Goal: Information Seeking & Learning: Learn about a topic

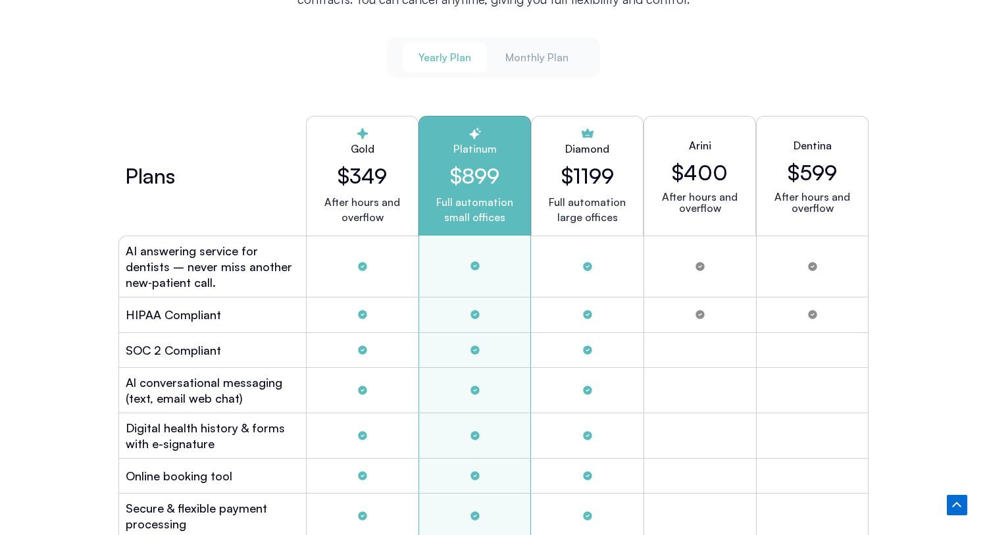
scroll to position [3539, 0]
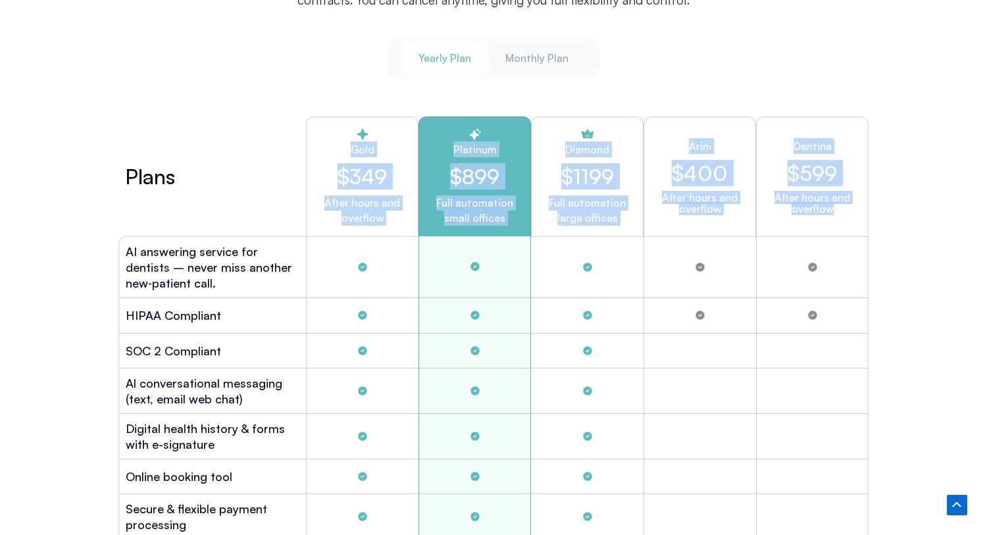
drag, startPoint x: 343, startPoint y: 123, endPoint x: 841, endPoint y: 225, distance: 508.4
click at [841, 225] on div "Plans Gold $349 After hours and overflow Platinum $899 Full automation small of…" at bounding box center [493, 176] width 750 height 120
click at [841, 225] on div "After hours and overflow" at bounding box center [812, 211] width 90 height 39
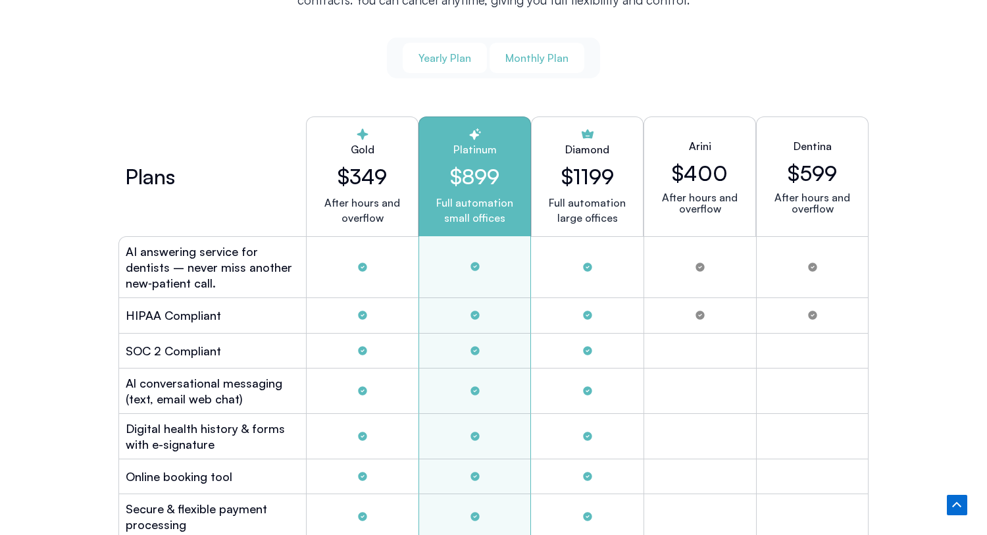
click at [543, 60] on span "Monthly Plan" at bounding box center [536, 58] width 63 height 14
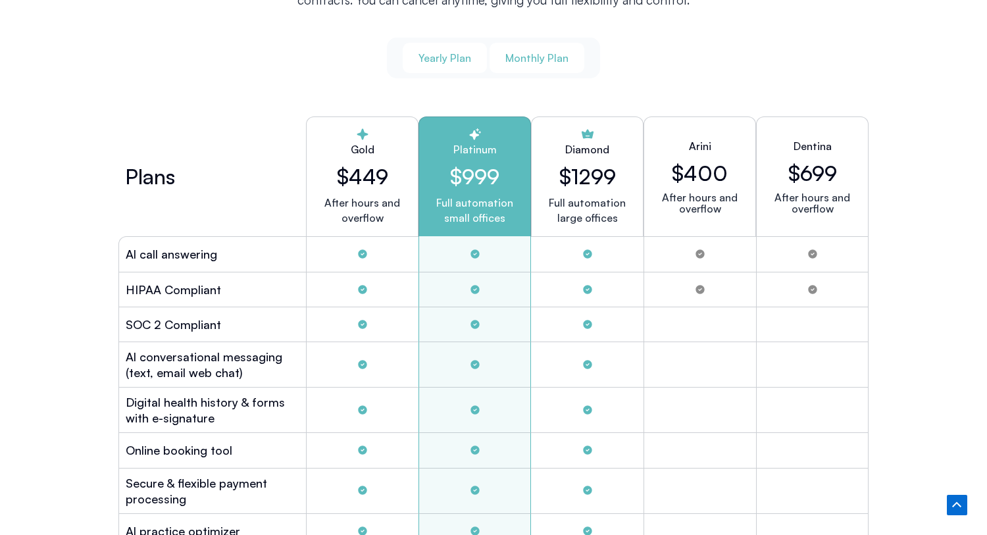
click at [466, 51] on span "Yearly Plan" at bounding box center [444, 58] width 53 height 14
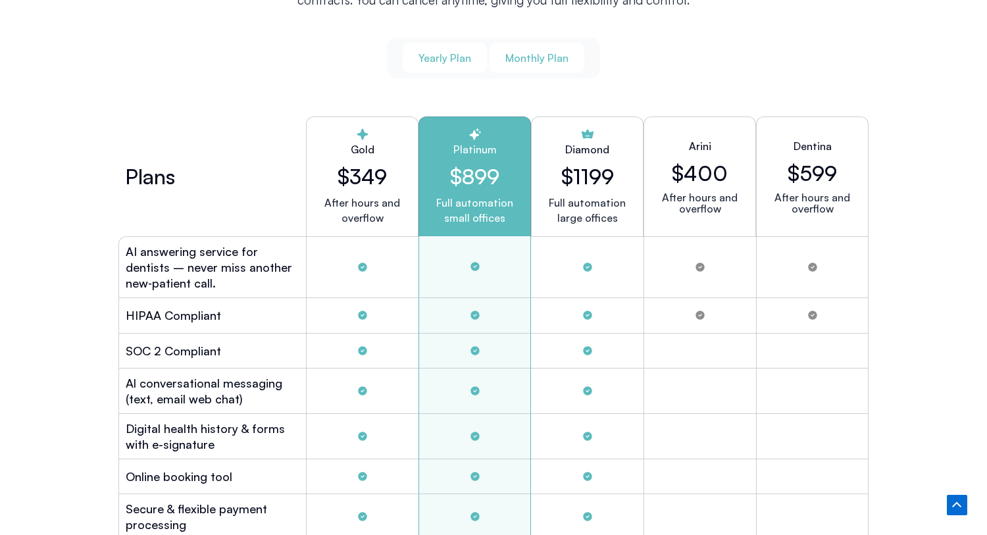
click at [520, 52] on span "Monthly Plan" at bounding box center [536, 58] width 63 height 14
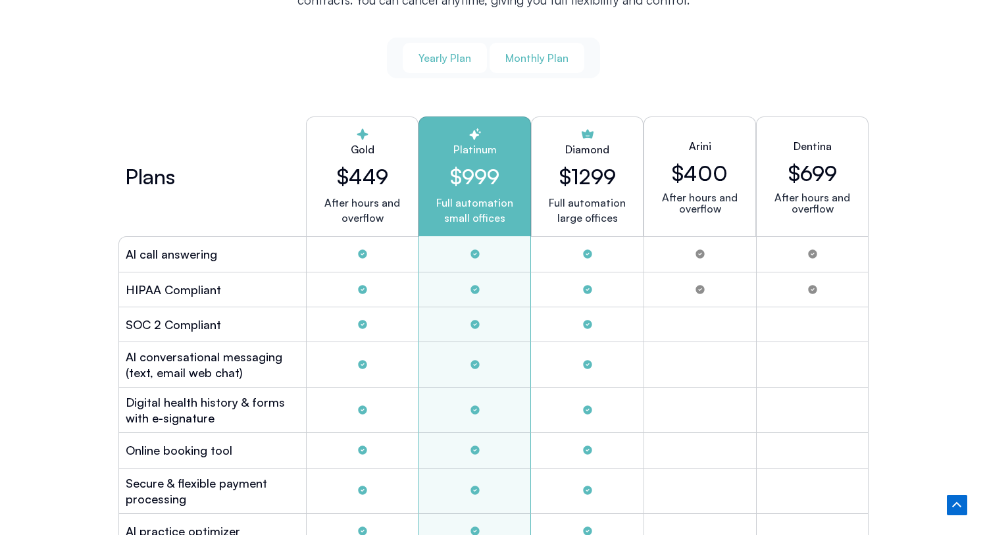
click at [466, 52] on span "Yearly Plan" at bounding box center [444, 58] width 53 height 14
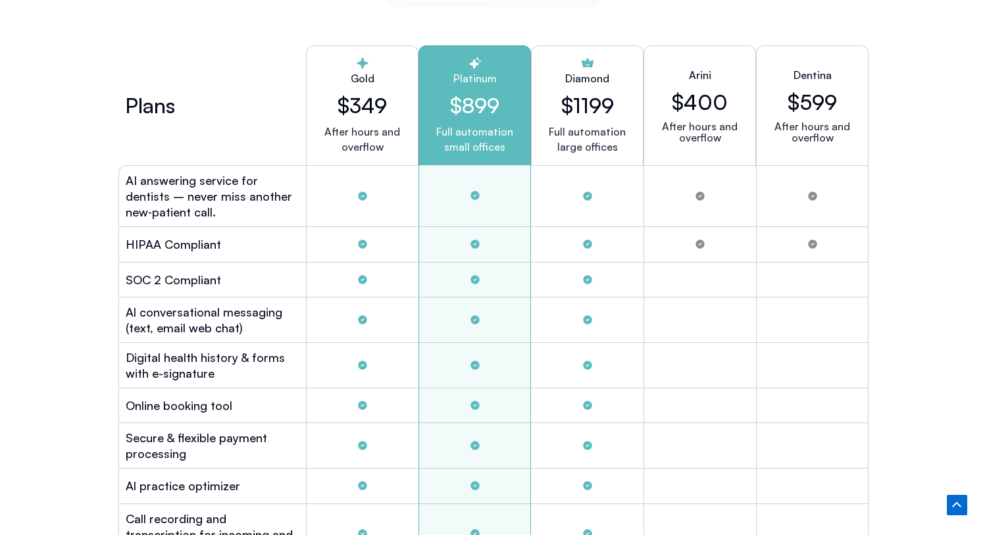
scroll to position [3613, 0]
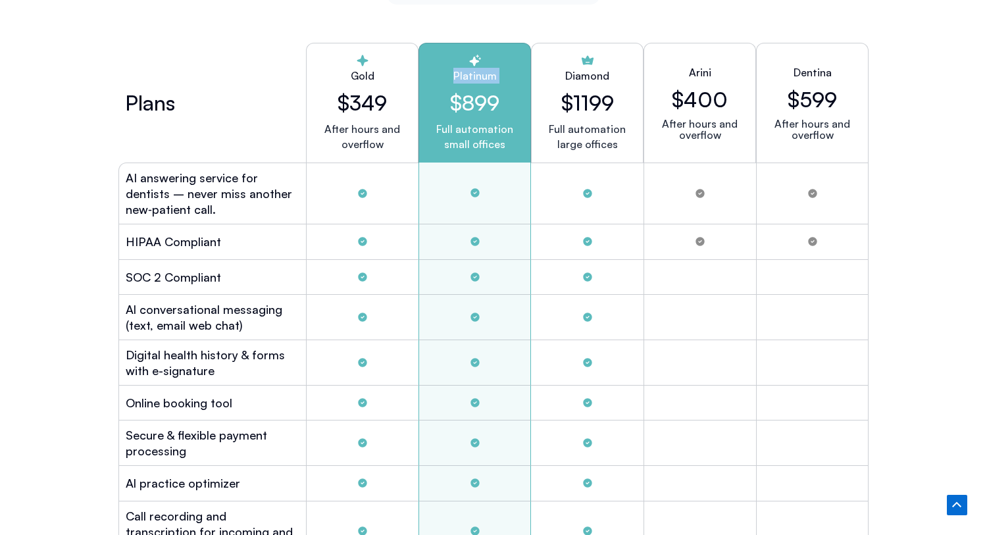
drag, startPoint x: 447, startPoint y: 51, endPoint x: 447, endPoint y: 108, distance: 57.2
click at [447, 109] on div "Platinum $899 Full automation small offices" at bounding box center [474, 103] width 113 height 120
click at [447, 108] on h2 "$899" at bounding box center [475, 102] width 90 height 25
drag, startPoint x: 390, startPoint y: 140, endPoint x: 337, endPoint y: 69, distance: 88.8
click at [337, 69] on div "Gold $349 After hours and overflow" at bounding box center [362, 103] width 113 height 120
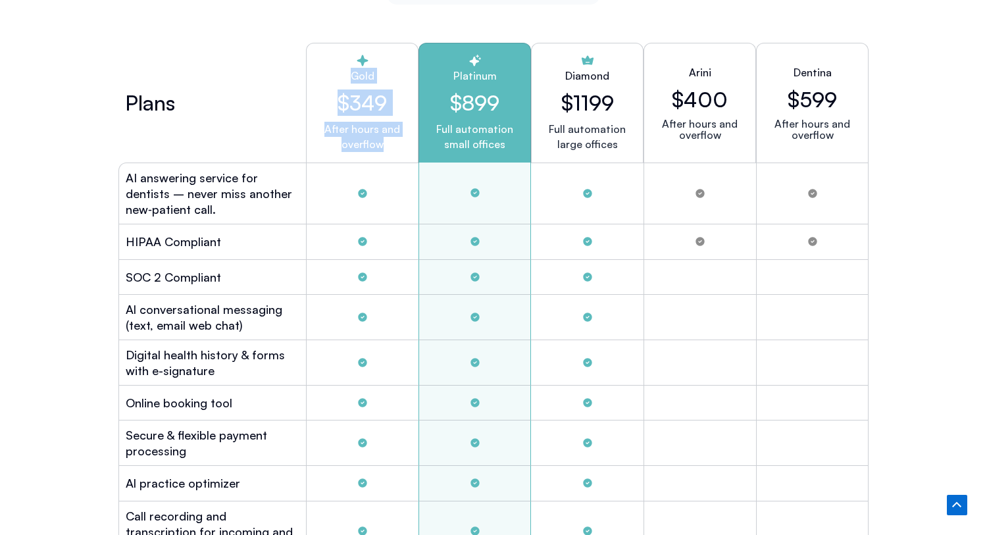
click at [337, 69] on h2 "Gold" at bounding box center [362, 76] width 90 height 16
drag, startPoint x: 341, startPoint y: 63, endPoint x: 394, endPoint y: 148, distance: 100.8
click at [394, 148] on div "Gold $349 After hours and overflow" at bounding box center [362, 103] width 113 height 120
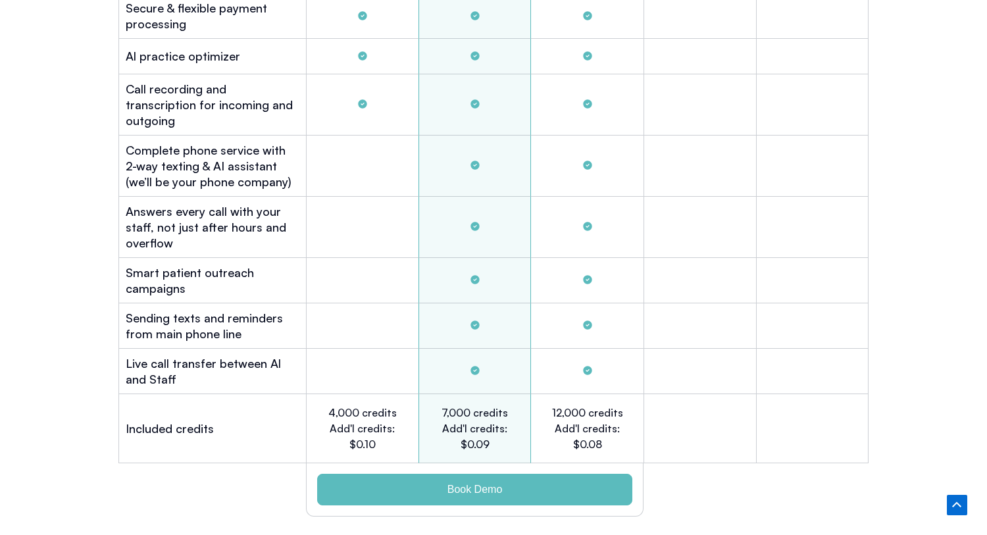
scroll to position [4063, 0]
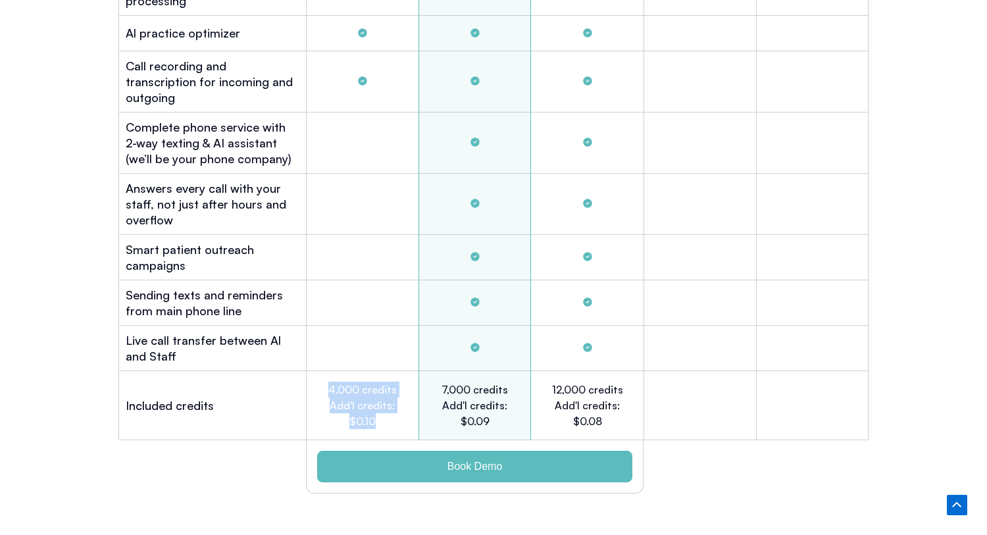
drag, startPoint x: 332, startPoint y: 370, endPoint x: 376, endPoint y: 401, distance: 53.5
click at [376, 401] on h2 "4,000 credits Add'l credits: $0.10" at bounding box center [362, 405] width 72 height 47
drag, startPoint x: 376, startPoint y: 401, endPoint x: 330, endPoint y: 382, distance: 49.6
click at [330, 382] on h2 "4,000 credits Add'l credits: $0.10" at bounding box center [362, 405] width 72 height 47
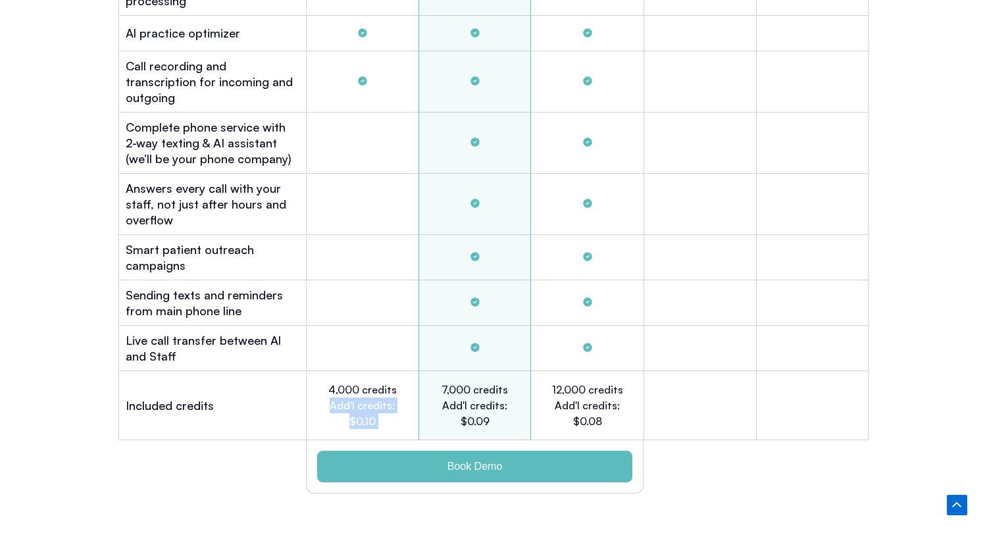
click at [330, 382] on h2 "4,000 credits Add'l credits: $0.10" at bounding box center [362, 405] width 72 height 47
drag, startPoint x: 333, startPoint y: 369, endPoint x: 357, endPoint y: 370, distance: 23.7
click at [357, 382] on h2 "4,000 credits Add'l credits: $0.10" at bounding box center [362, 405] width 72 height 47
click at [390, 398] on h2 "4,000 credits Add'l credits: $0.10" at bounding box center [362, 405] width 72 height 47
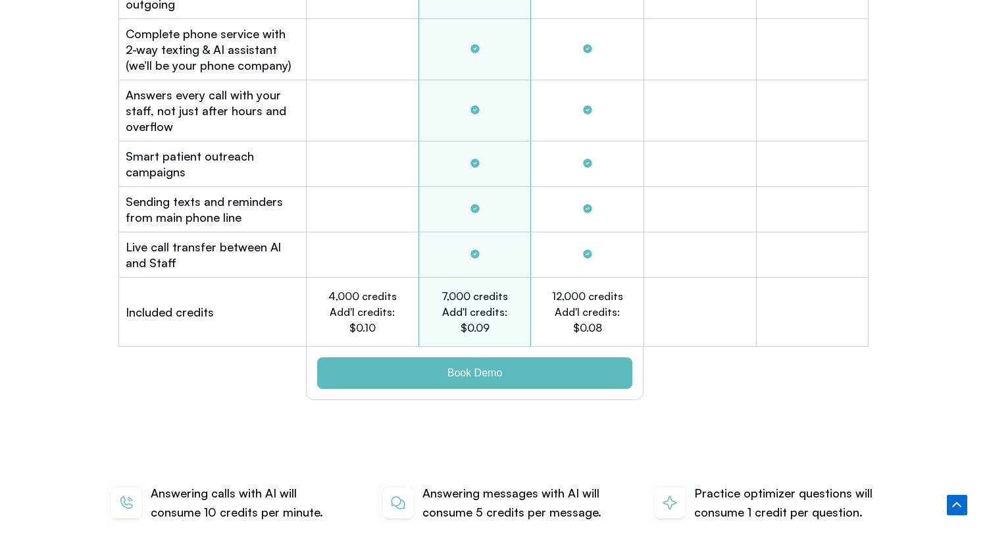
scroll to position [4181, 0]
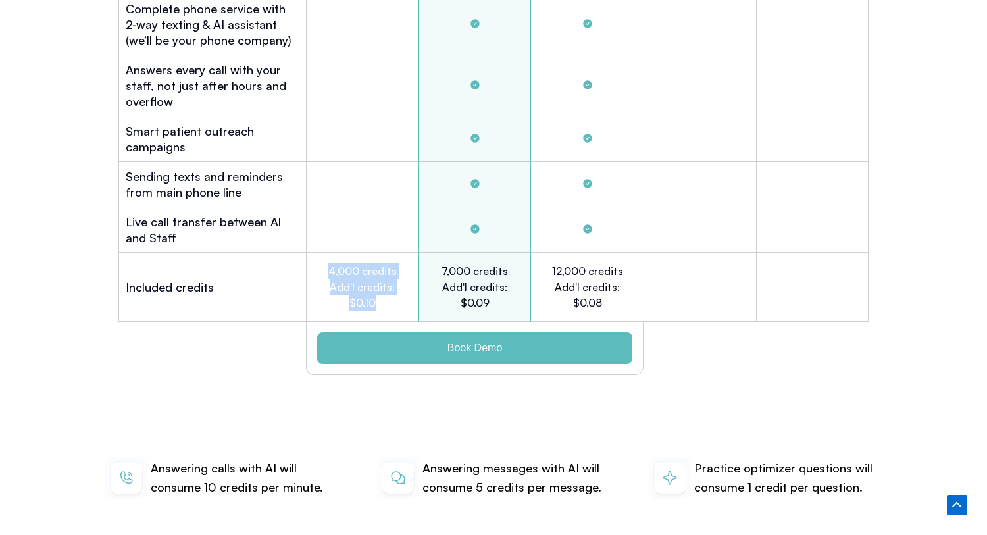
drag, startPoint x: 382, startPoint y: 284, endPoint x: 335, endPoint y: 236, distance: 67.0
click at [335, 253] on div "4,000 credits Add'l credits: $0.10" at bounding box center [362, 287] width 113 height 69
click at [253, 462] on p "Answering calls with AI will consume 10 credits per minute." at bounding box center [245, 478] width 188 height 39
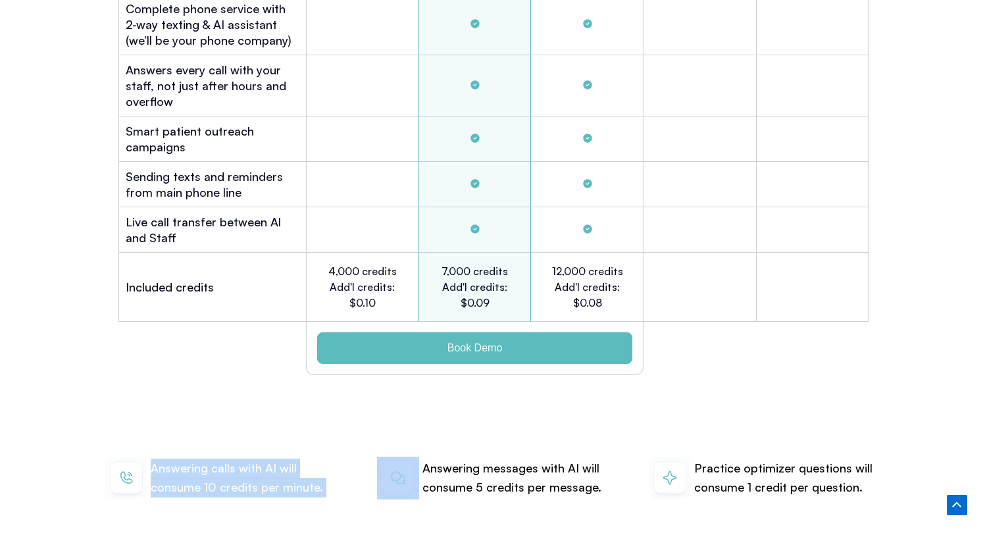
click at [253, 462] on p "Answering calls with AI will consume 10 credits per minute." at bounding box center [245, 478] width 188 height 39
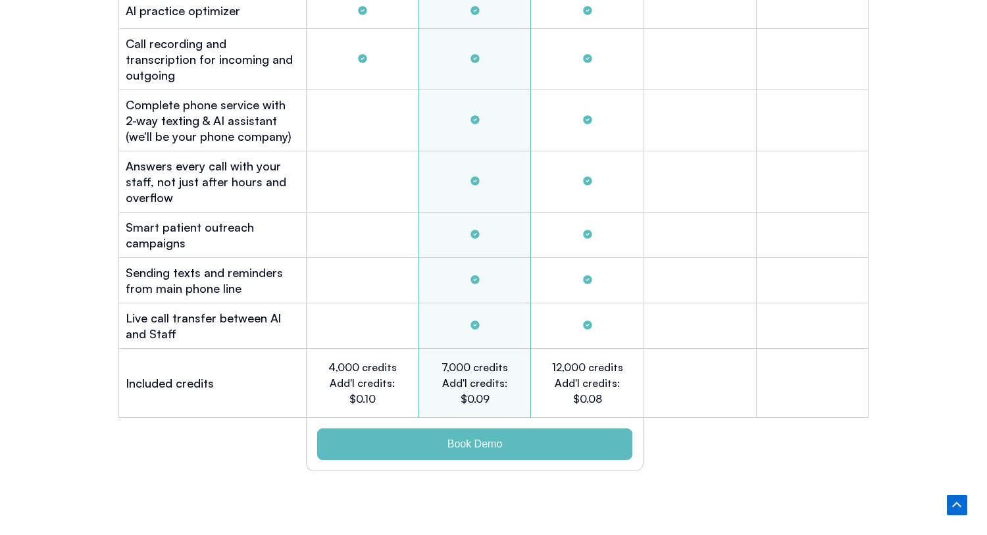
scroll to position [4084, 0]
drag, startPoint x: 440, startPoint y: 344, endPoint x: 499, endPoint y: 341, distance: 58.6
click at [501, 360] on h2 "7,000 credits Add'l credits: $0.09" at bounding box center [475, 383] width 72 height 47
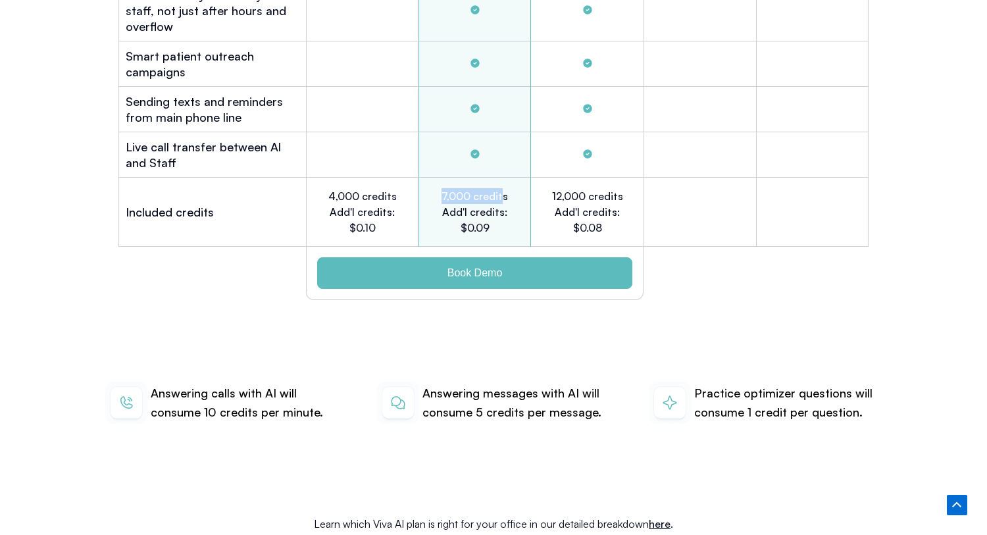
scroll to position [4277, 0]
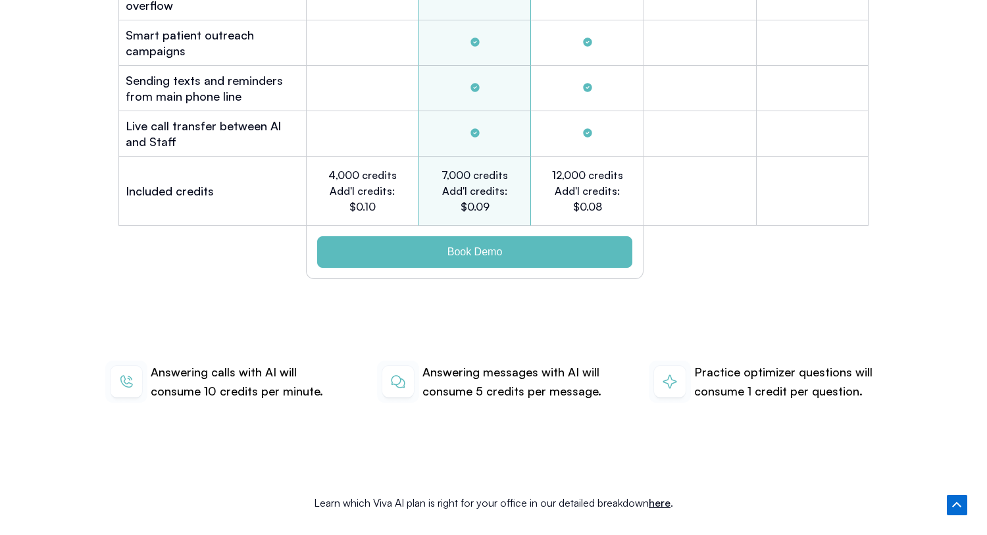
click at [257, 371] on p "Answering calls with AI will consume 10 credits per minute." at bounding box center [245, 382] width 188 height 39
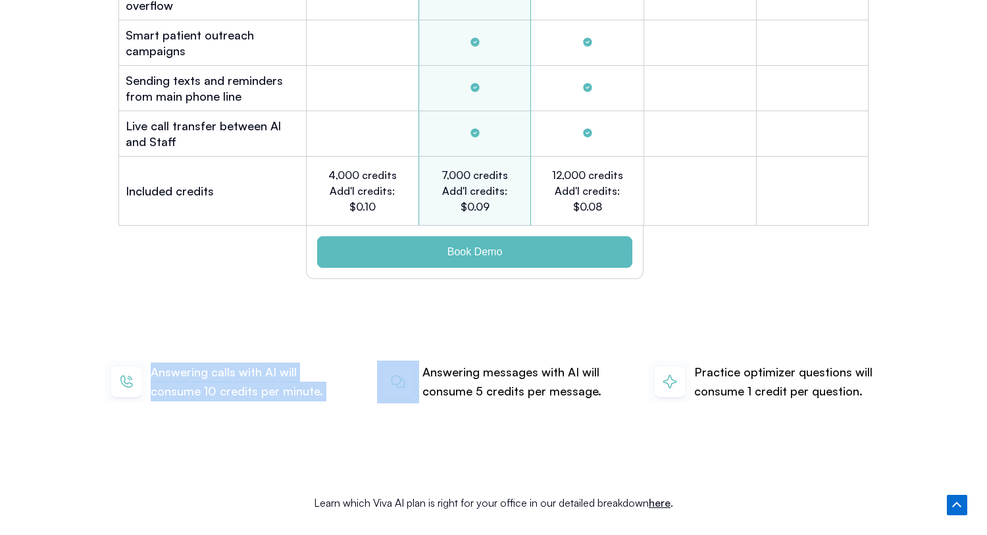
click at [257, 371] on p "Answering calls with AI will consume 10 credits per minute." at bounding box center [245, 382] width 188 height 39
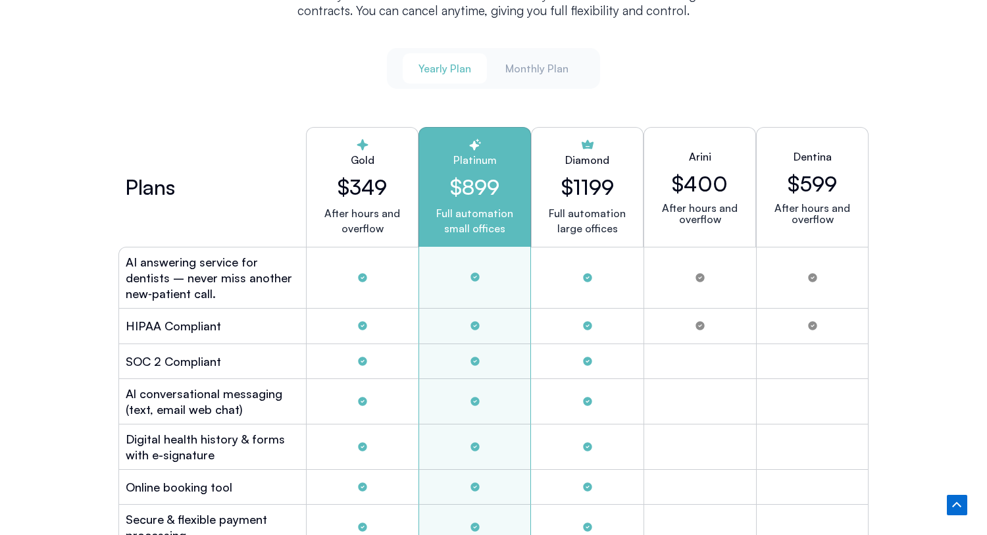
scroll to position [3520, 0]
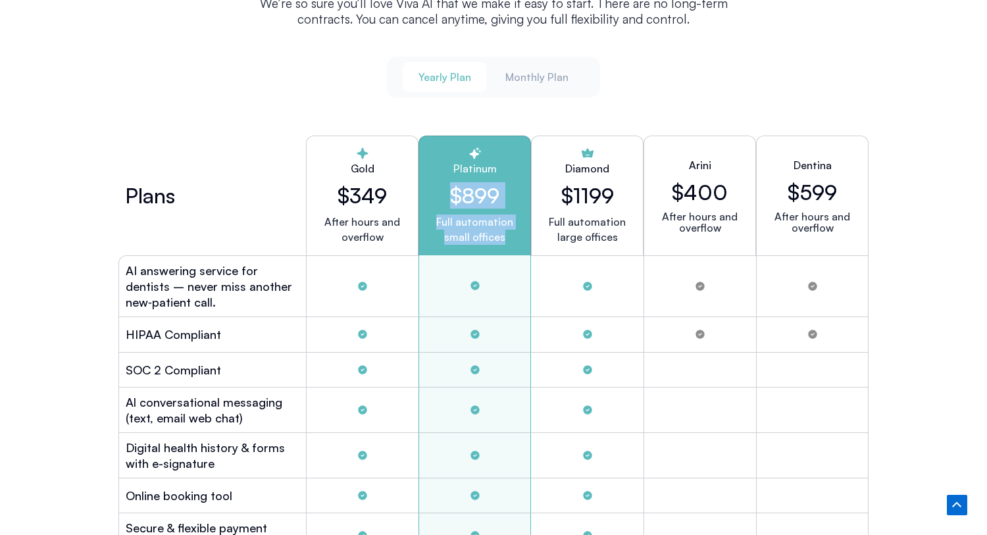
drag, startPoint x: 435, startPoint y: 172, endPoint x: 506, endPoint y: 239, distance: 97.3
click at [506, 239] on div "Platinum $899 Full automation small offices" at bounding box center [474, 196] width 113 height 120
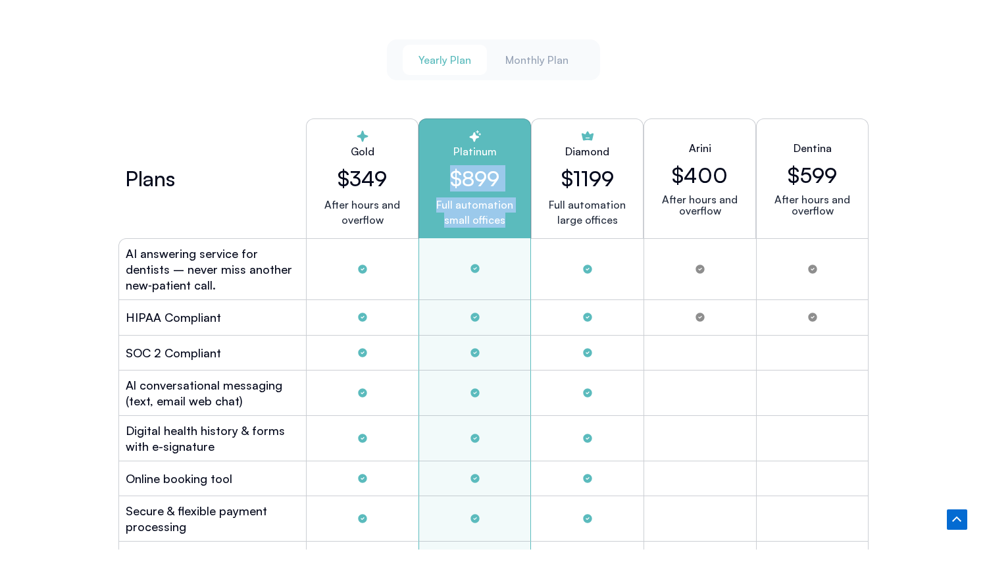
scroll to position [3538, 0]
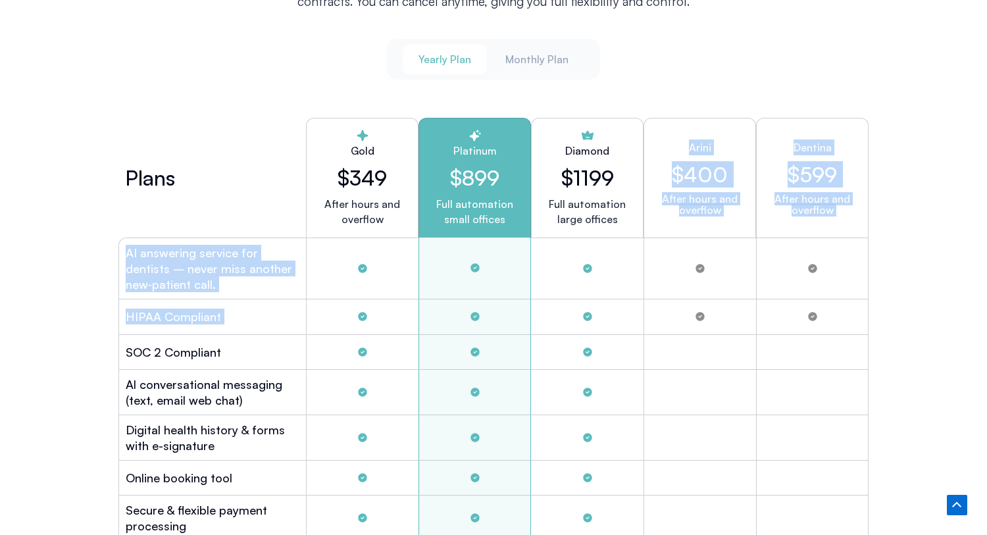
drag, startPoint x: 679, startPoint y: 142, endPoint x: 822, endPoint y: 313, distance: 222.3
